Goal: Find specific page/section: Find specific page/section

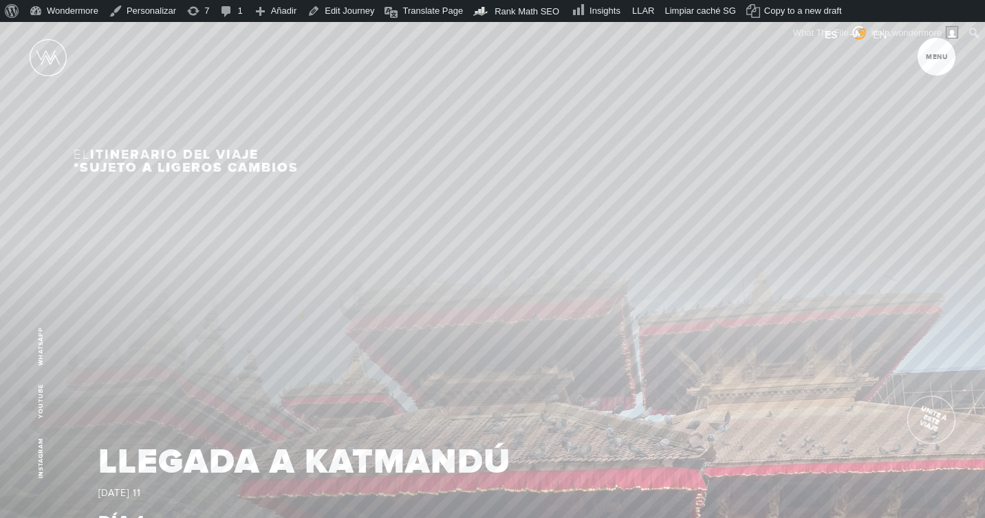
scroll to position [1588, 0]
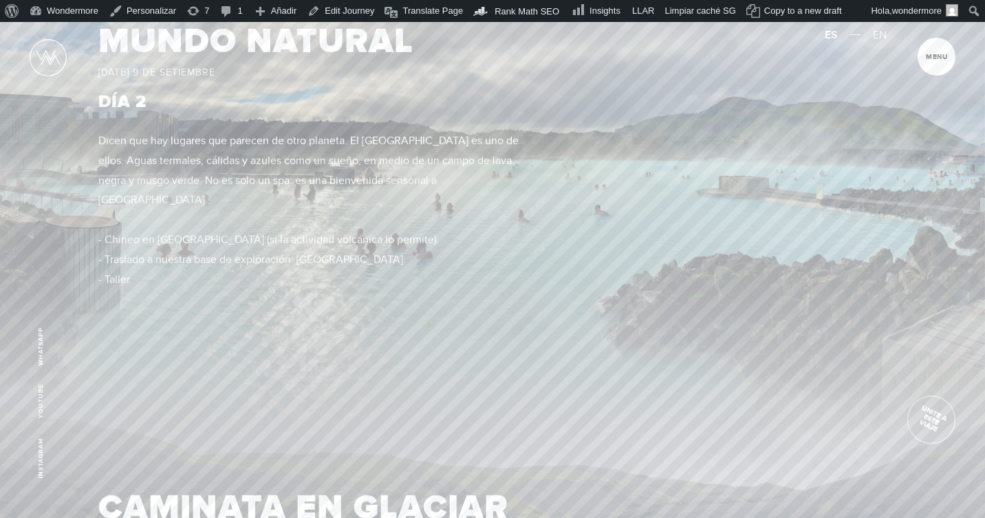
scroll to position [1767, 0]
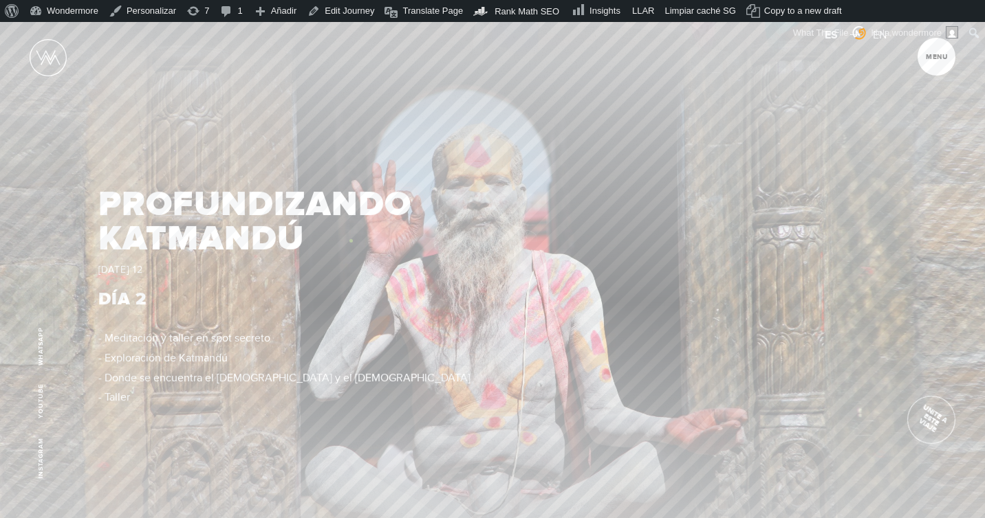
scroll to position [2280, 0]
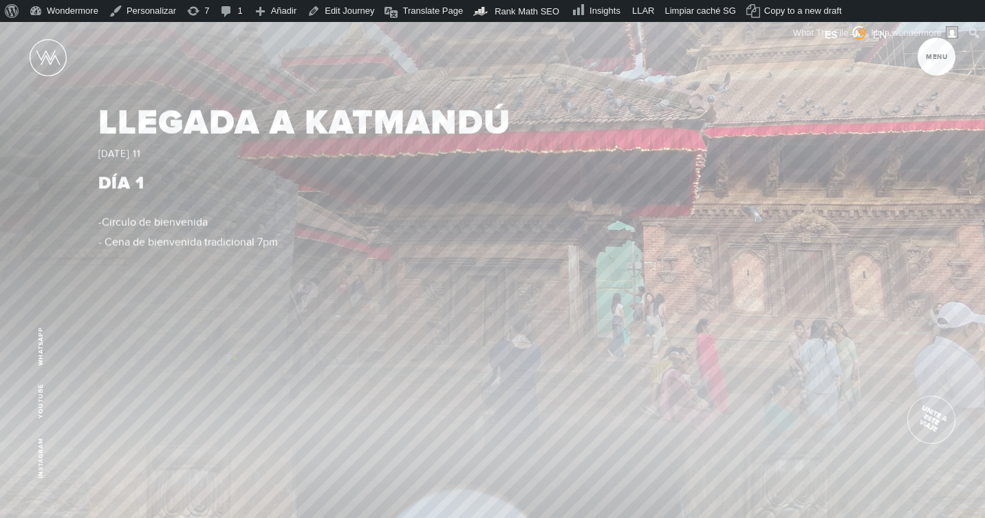
scroll to position [1857, 0]
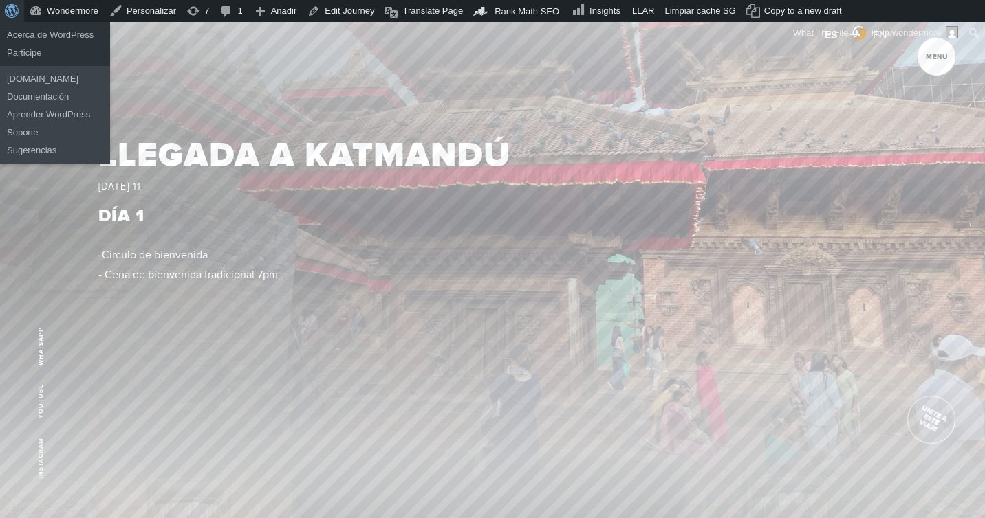
click at [15, 12] on span "Barra de herramientas" at bounding box center [10, 9] width 10 height 19
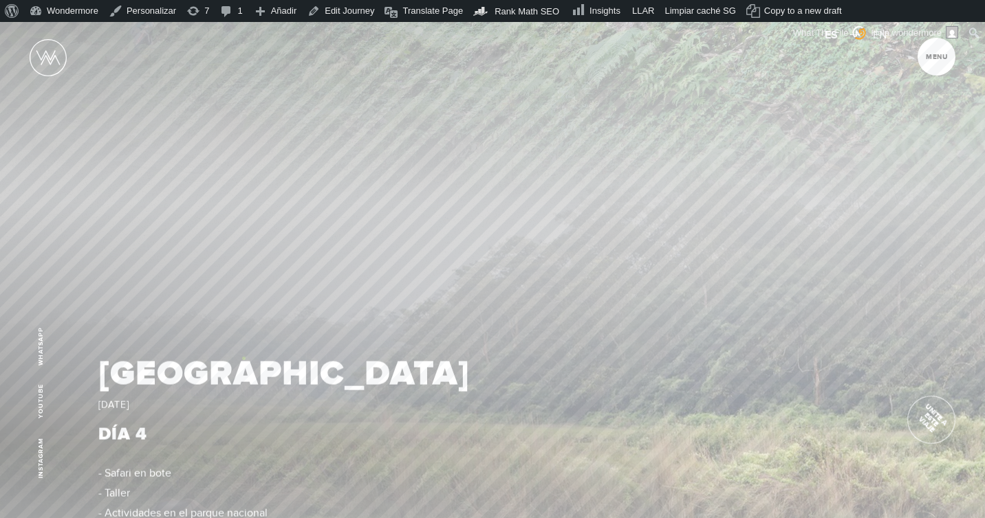
scroll to position [2908, 0]
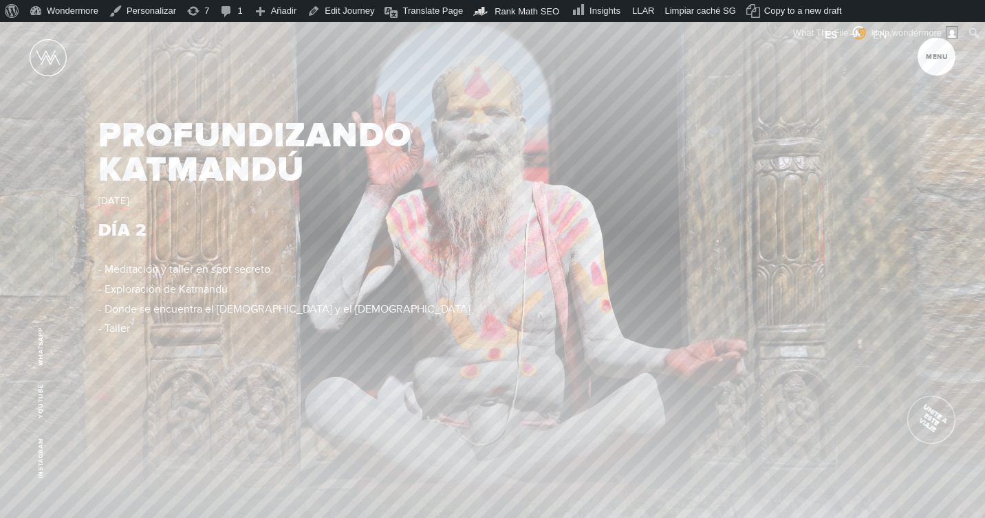
scroll to position [2409, 0]
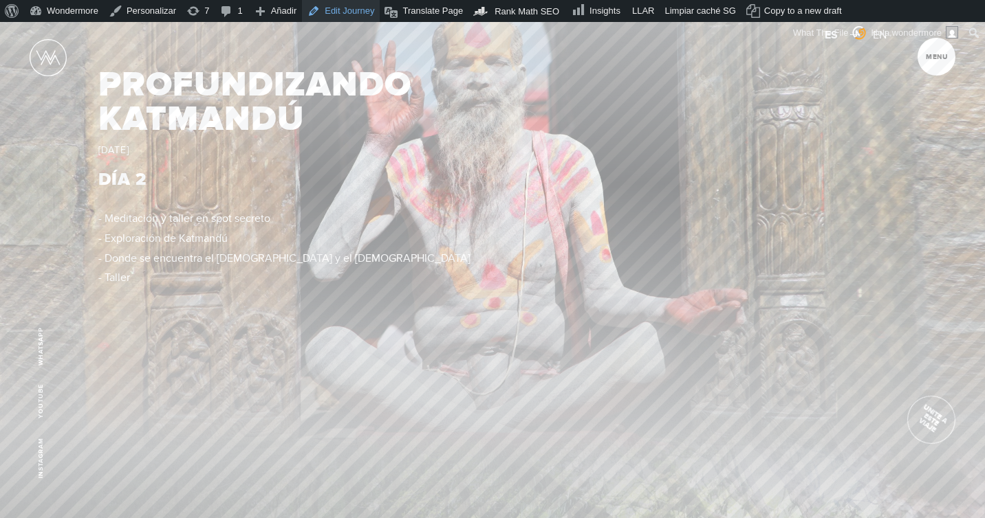
click at [364, 8] on link "Edit Journey" at bounding box center [341, 11] width 78 height 22
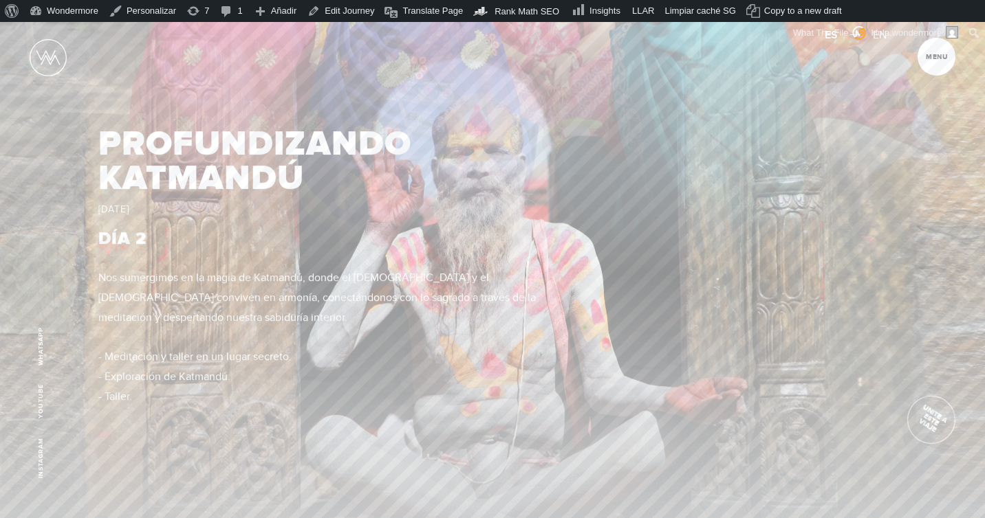
scroll to position [2197, 0]
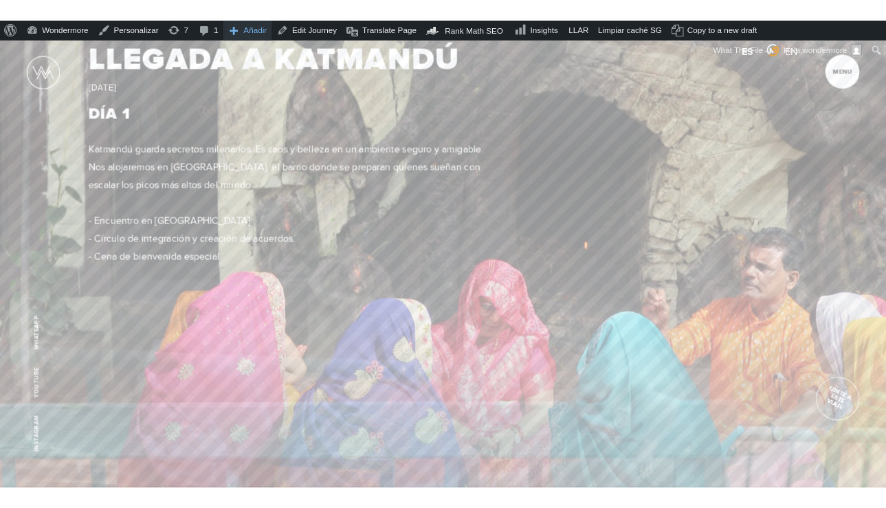
scroll to position [1804, 0]
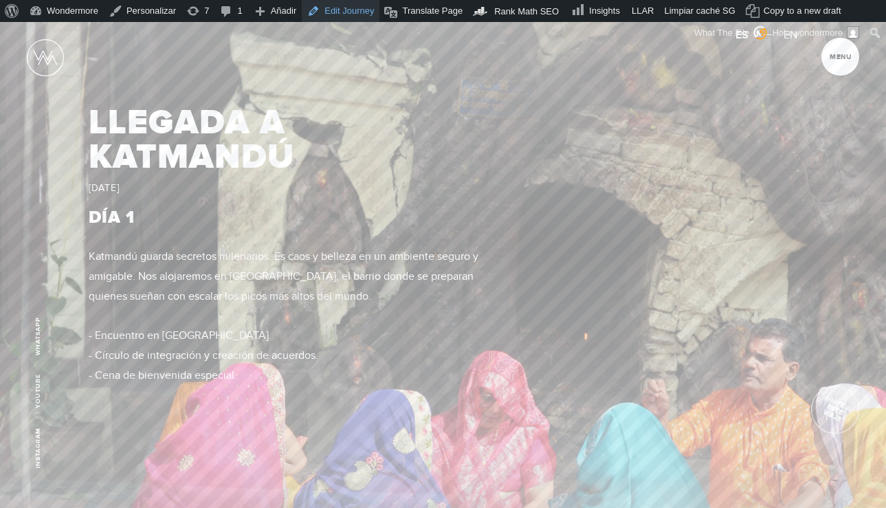
click at [364, 10] on link "Edit Journey" at bounding box center [341, 11] width 78 height 22
